Goal: Task Accomplishment & Management: Use online tool/utility

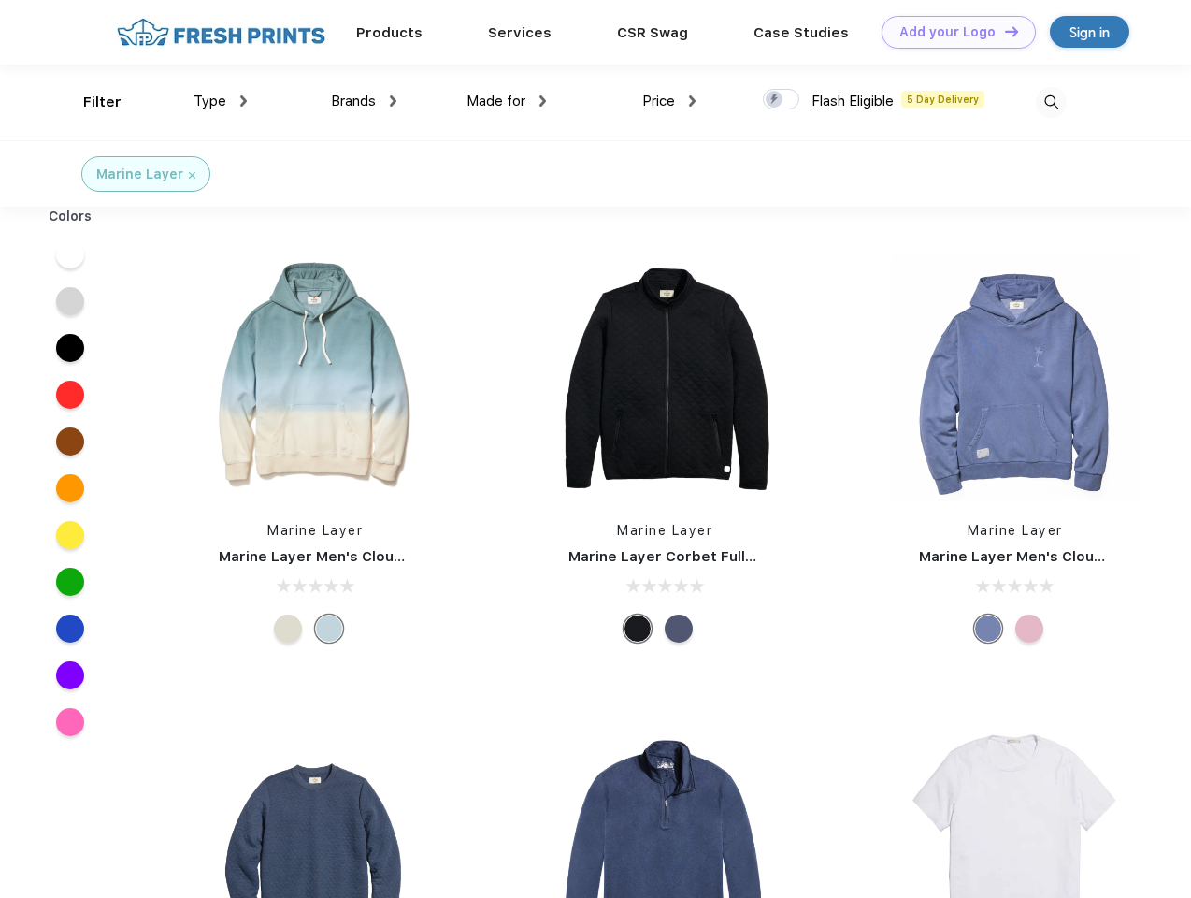
click at [952, 32] on link "Add your Logo Design Tool" at bounding box center [959, 32] width 154 height 33
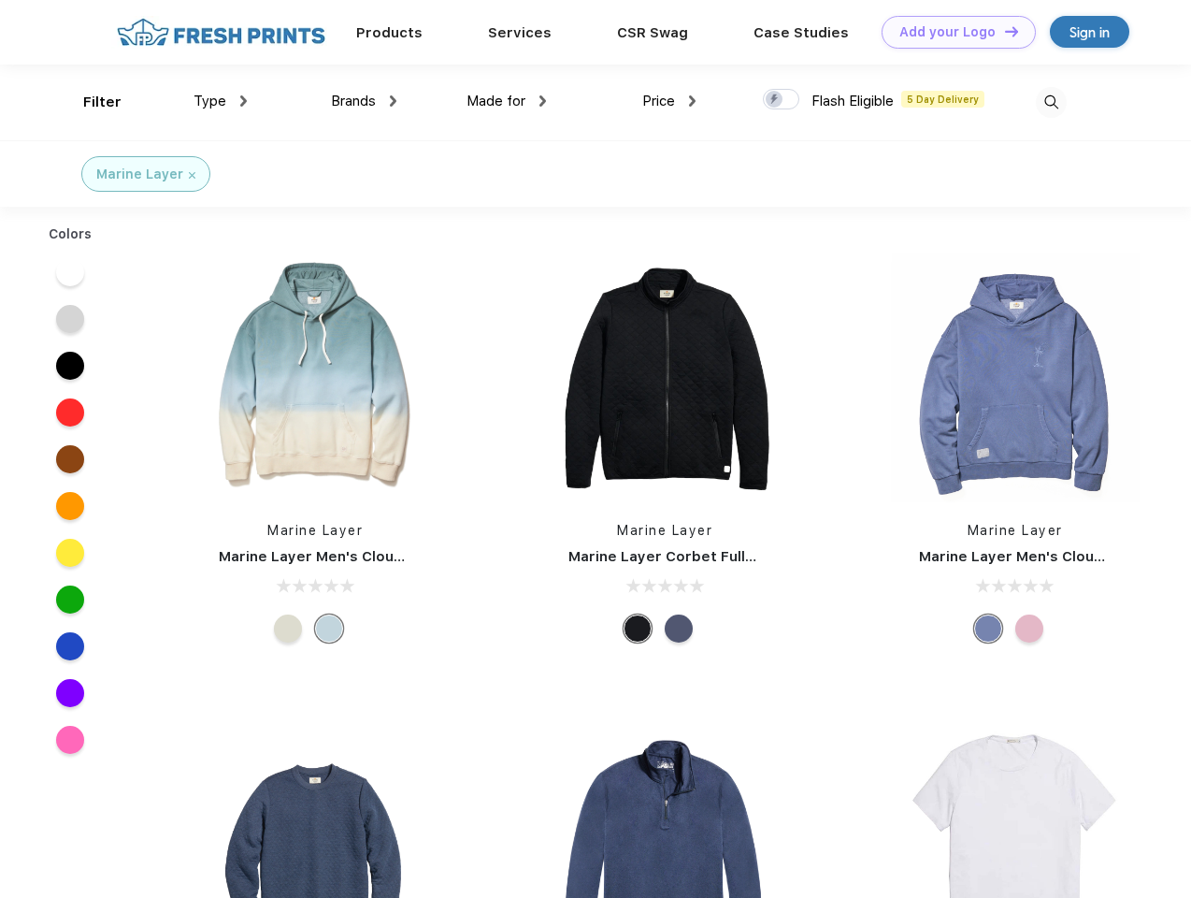
click at [0, 0] on div "Design Tool" at bounding box center [0, 0] width 0 height 0
click at [1003, 31] on link "Add your Logo Design Tool" at bounding box center [959, 32] width 154 height 33
click at [90, 102] on div "Filter" at bounding box center [102, 103] width 38 height 22
click at [221, 101] on span "Type" at bounding box center [210, 101] width 33 height 17
click at [364, 101] on span "Brands" at bounding box center [353, 101] width 45 height 17
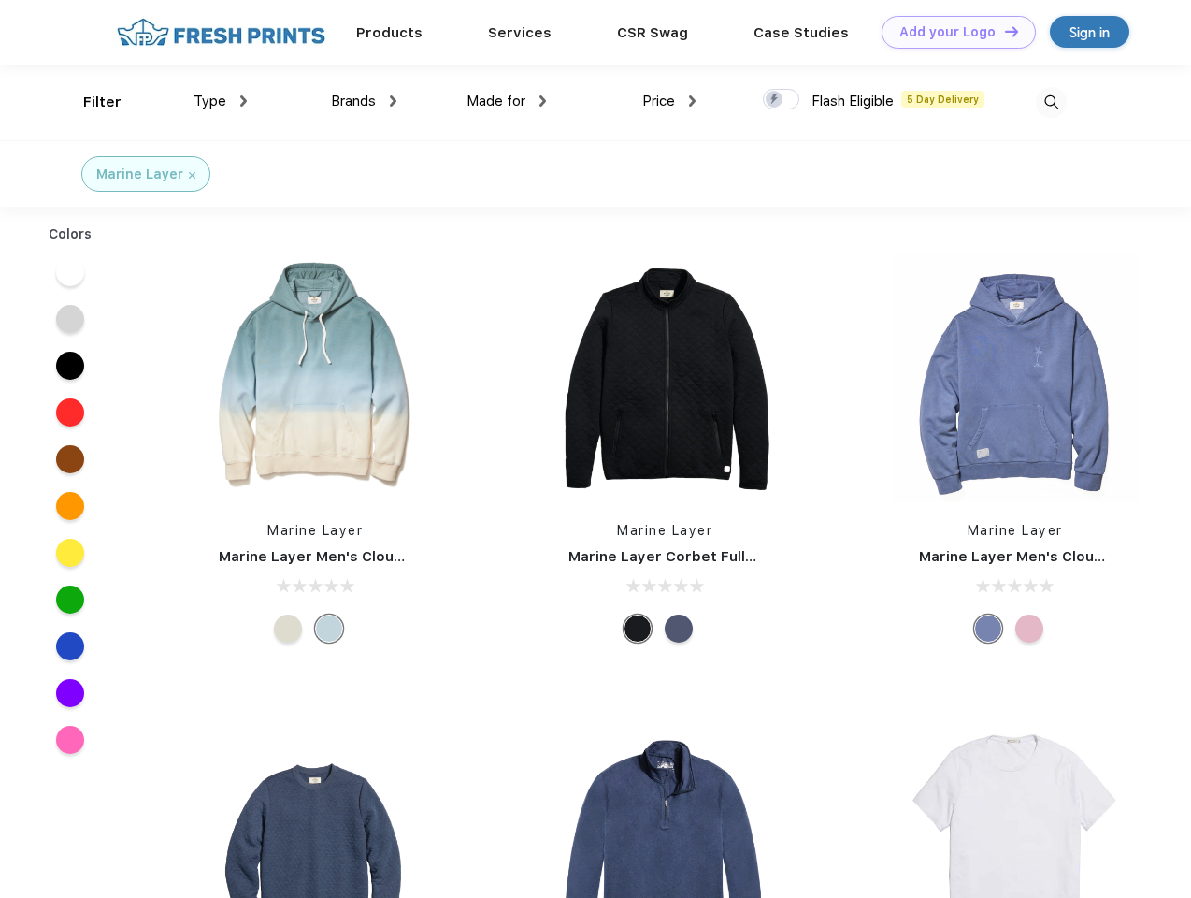
click at [507, 101] on span "Made for" at bounding box center [496, 101] width 59 height 17
click at [669, 101] on span "Price" at bounding box center [658, 101] width 33 height 17
click at [782, 100] on div at bounding box center [781, 99] width 36 height 21
click at [775, 100] on input "checkbox" at bounding box center [769, 94] width 12 height 12
click at [1051, 102] on img at bounding box center [1051, 102] width 31 height 31
